Goal: Task Accomplishment & Management: Manage account settings

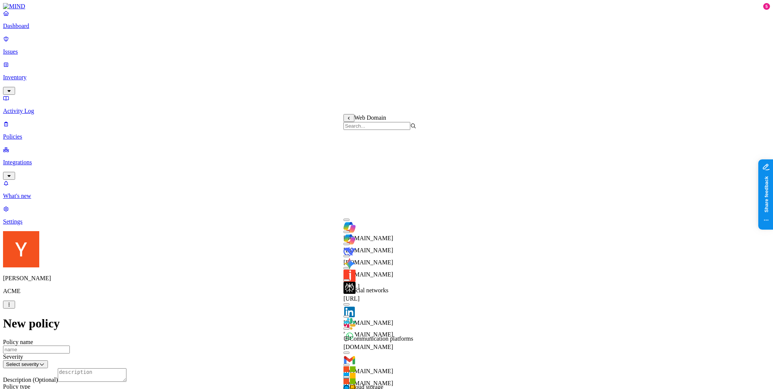
scroll to position [151, 0]
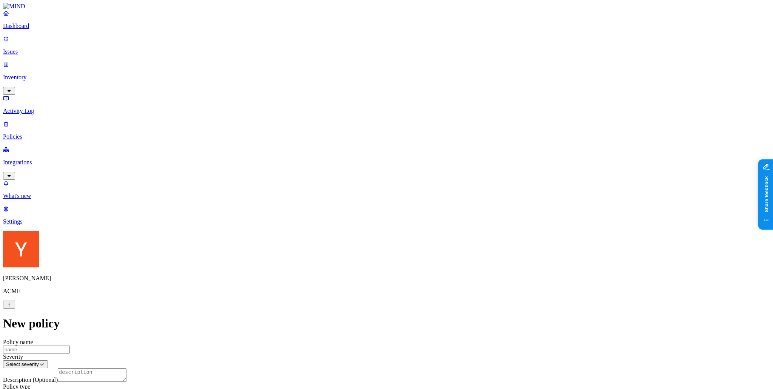
click at [51, 74] on p "Inventory" at bounding box center [386, 77] width 767 height 7
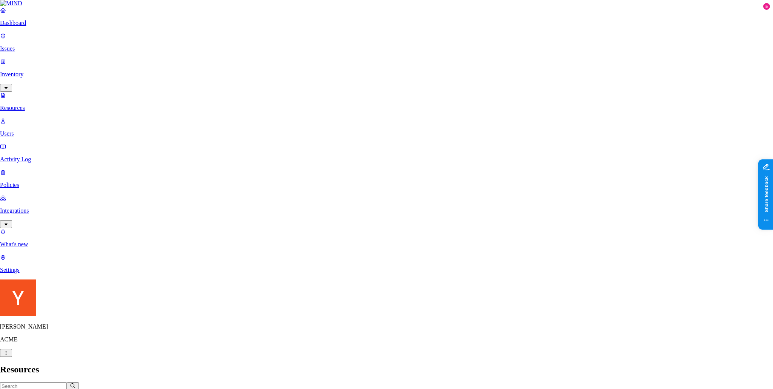
type textarea "vdsvds"
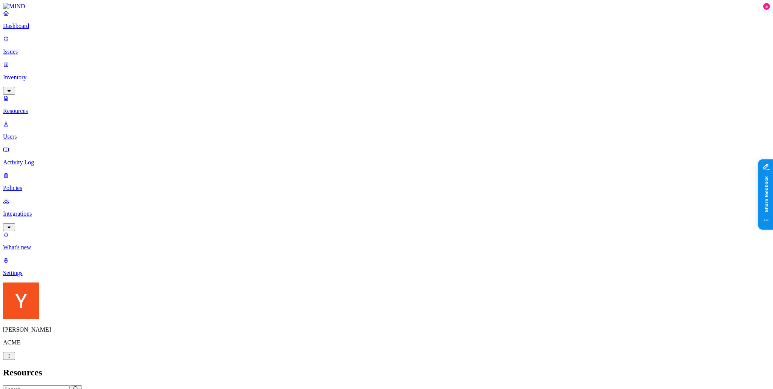
click at [54, 201] on nav "Dashboard Issues Inventory Resources Users Activity Log Policies Integrations W…" at bounding box center [386, 143] width 767 height 266
click at [25, 29] on p "Dashboard" at bounding box center [386, 26] width 767 height 7
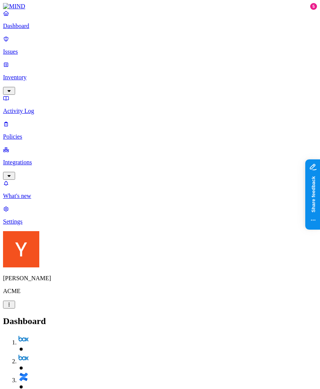
drag, startPoint x: 45, startPoint y: 161, endPoint x: 51, endPoint y: 157, distance: 7.2
click at [45, 161] on nav "Dashboard Issues Inventory Activity Log Policies Integrations What's new 5 Sett…" at bounding box center [160, 117] width 314 height 215
click at [27, 48] on p "Issues" at bounding box center [160, 51] width 314 height 7
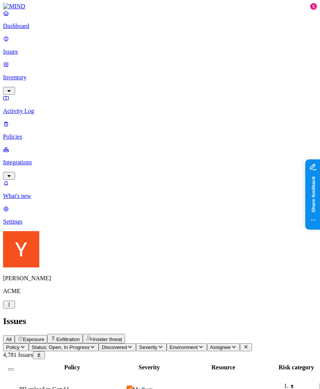
click at [45, 204] on nav "Dashboard Issues Inventory Activity Log Policies Integrations What's new 5 Sett…" at bounding box center [160, 117] width 314 height 215
click at [76, 188] on nav "Dashboard Issues Inventory Activity Log Policies Integrations What's new 5 Sett…" at bounding box center [160, 117] width 314 height 215
click at [71, 179] on nav "Dashboard Issues Inventory Activity Log Policies Integrations What's new 5 Sett…" at bounding box center [160, 117] width 314 height 215
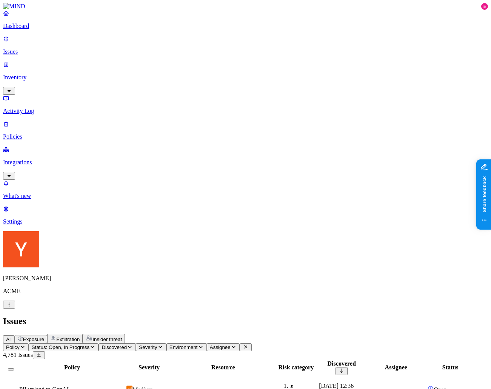
click at [406, 334] on div "All Exposure Exfiltration Insider threat" at bounding box center [245, 338] width 485 height 9
click at [249, 344] on icon at bounding box center [246, 346] width 6 height 5
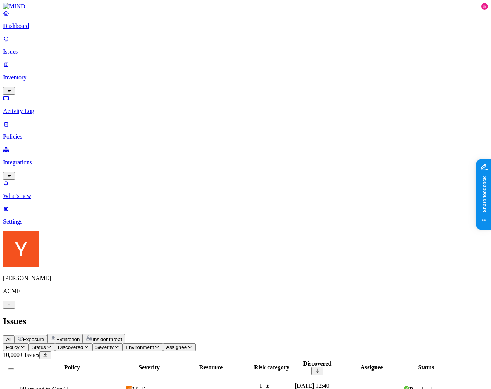
click at [52, 344] on icon "button" at bounding box center [49, 346] width 6 height 5
click at [137, 106] on div "Resolved" at bounding box center [137, 116] width 0 height 21
click at [10, 388] on button "Select row" at bounding box center [7, 391] width 6 height 2
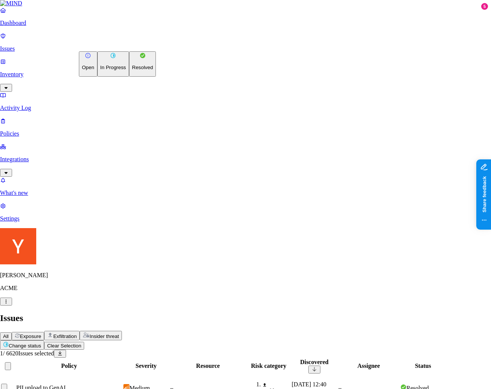
click at [129, 77] on button "Resolved" at bounding box center [142, 63] width 27 height 25
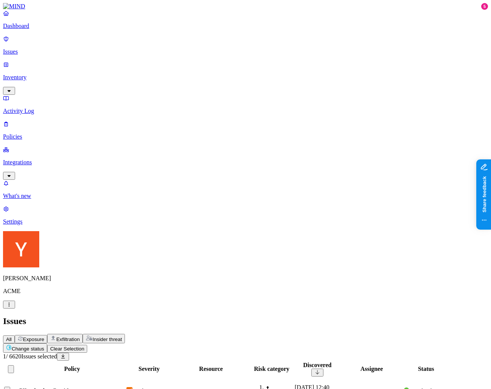
click at [38, 144] on nav "Dashboard Issues Inventory Activity Log Policies Integrations What's new 5 Sett…" at bounding box center [245, 117] width 485 height 215
click at [18, 365] on div at bounding box center [11, 369] width 14 height 8
click at [14, 365] on button "Select all" at bounding box center [11, 369] width 6 height 8
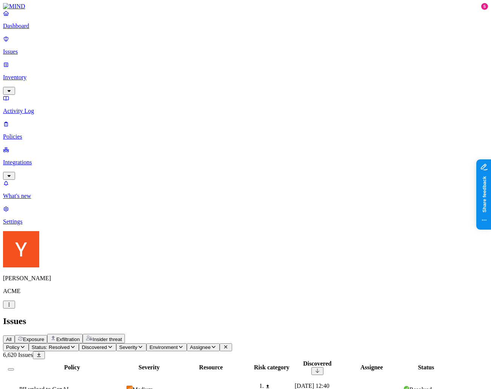
click at [50, 151] on nav "Dashboard Issues Inventory Activity Log Policies Integrations What's new 5 Sett…" at bounding box center [245, 117] width 485 height 215
